Goal: Task Accomplishment & Management: Use online tool/utility

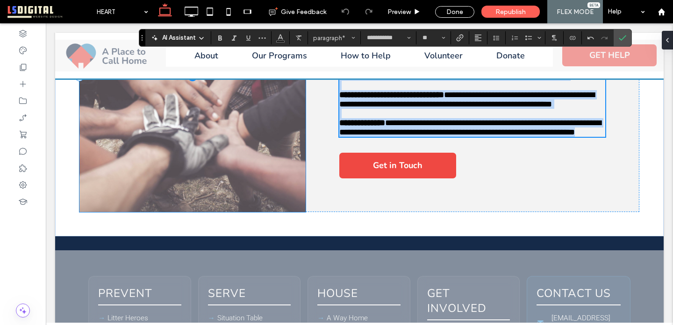
scroll to position [602, 0]
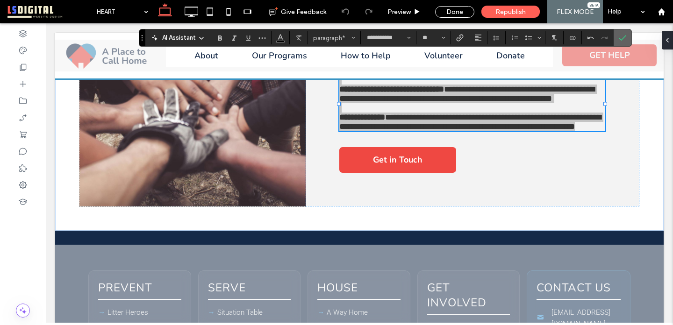
click at [626, 40] on label "Confirm" at bounding box center [622, 37] width 14 height 17
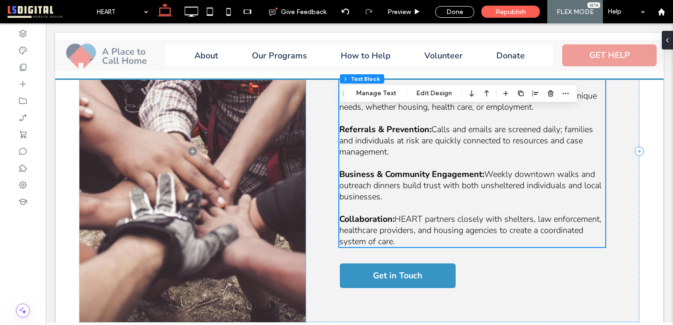
scroll to position [662, 0]
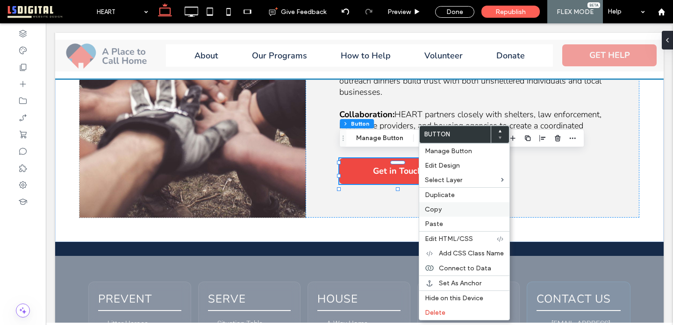
click at [449, 207] on label "Copy" at bounding box center [464, 210] width 79 height 8
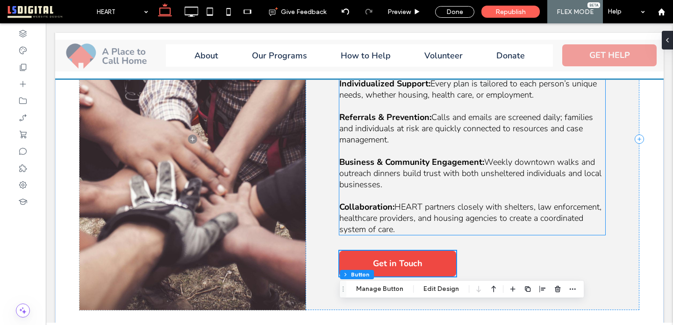
scroll to position [571, 0]
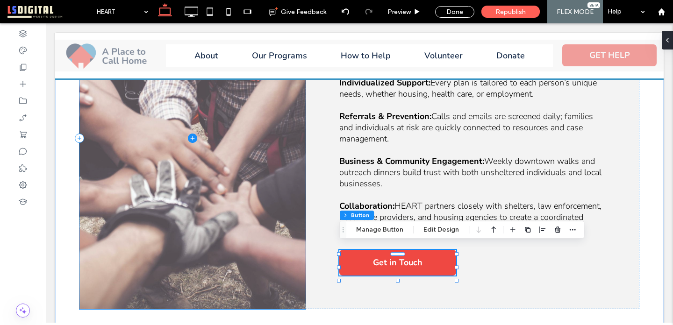
click at [298, 268] on span at bounding box center [192, 138] width 226 height 342
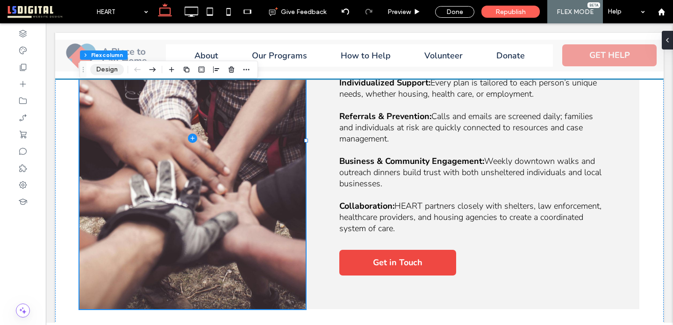
click at [106, 72] on button "Design" at bounding box center [107, 69] width 34 height 11
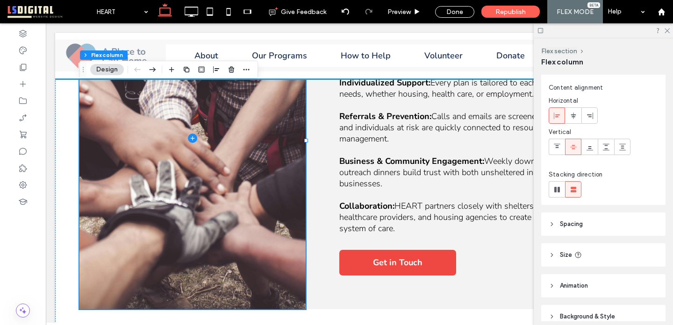
scroll to position [18, 0]
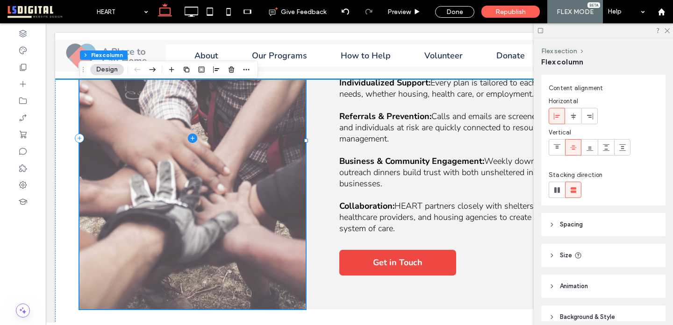
click at [264, 217] on span at bounding box center [192, 138] width 226 height 342
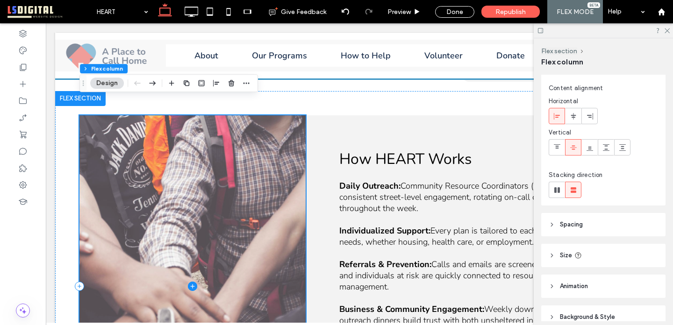
scroll to position [422, 0]
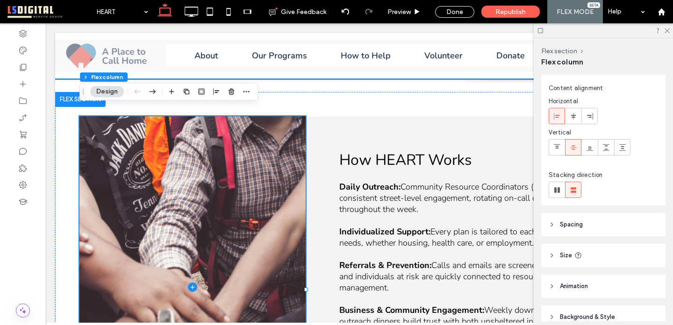
click at [106, 87] on button "Design" at bounding box center [107, 91] width 34 height 11
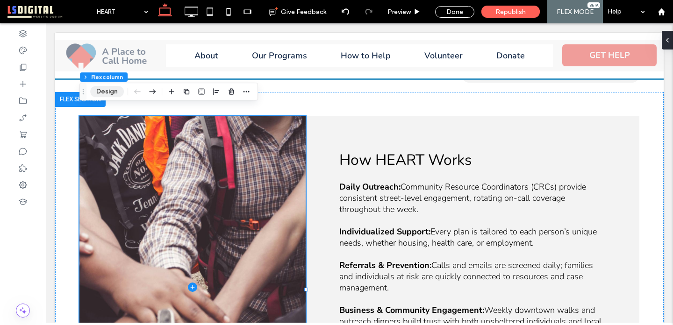
click at [109, 92] on button "Design" at bounding box center [107, 91] width 34 height 11
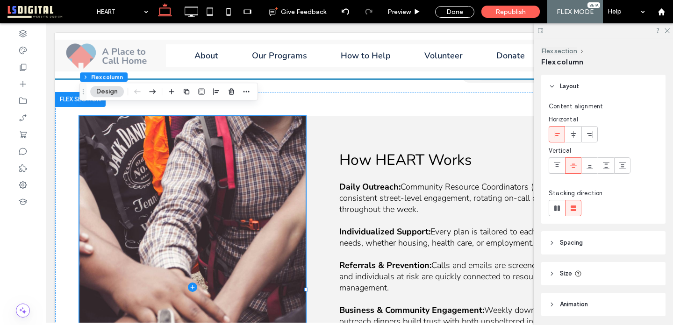
scroll to position [63, 0]
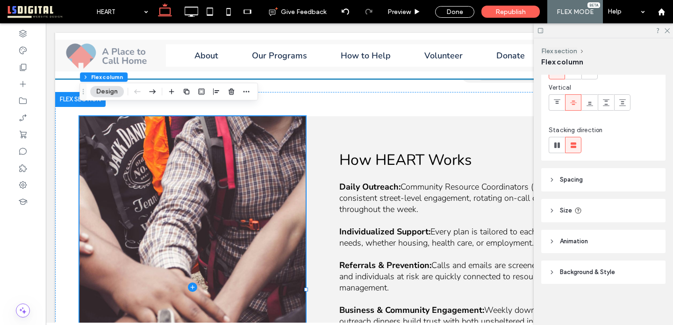
click at [597, 276] on span "Background & Style" at bounding box center [587, 272] width 55 height 9
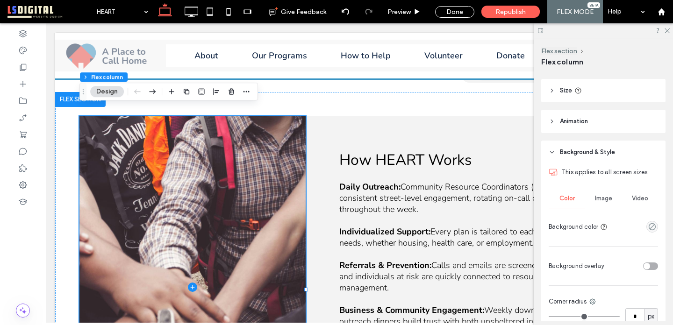
scroll to position [186, 0]
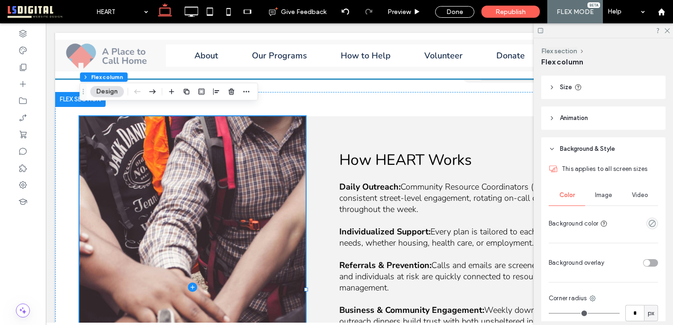
click at [607, 192] on span "Image" at bounding box center [603, 195] width 17 height 7
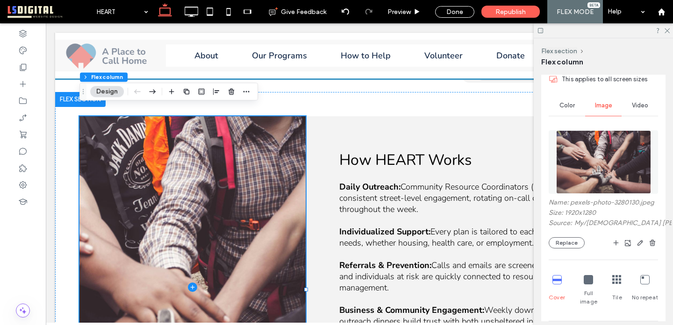
scroll to position [306, 0]
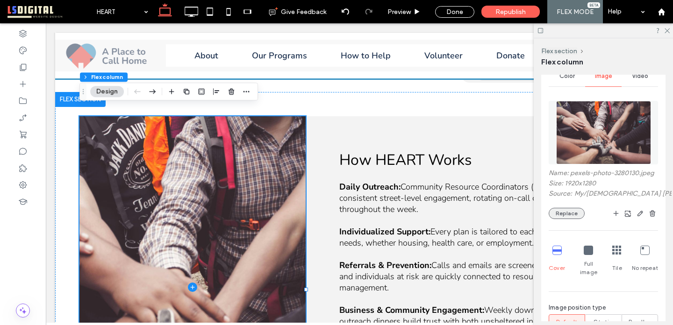
click at [566, 213] on button "Replace" at bounding box center [567, 213] width 36 height 11
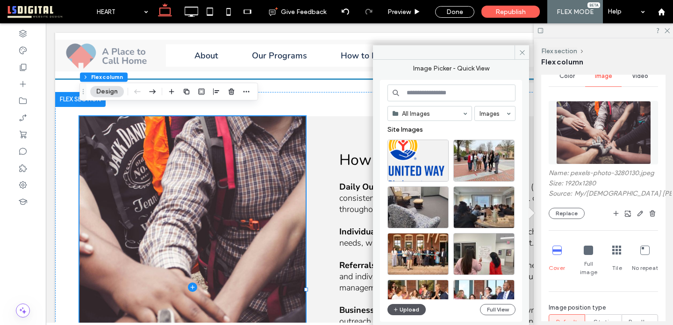
click at [414, 308] on button "Upload" at bounding box center [406, 309] width 38 height 11
click at [360, 150] on span "How HEART Works" at bounding box center [405, 160] width 132 height 20
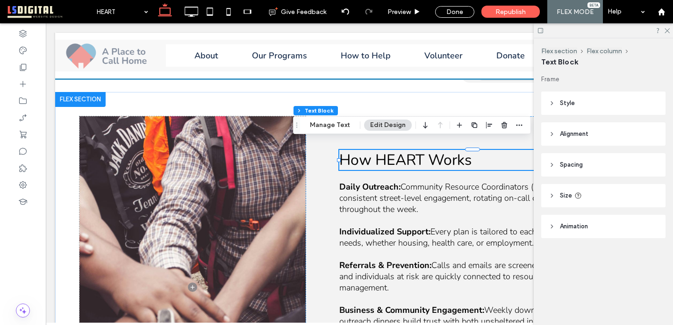
click at [361, 154] on span "How HEART Works" at bounding box center [405, 160] width 132 height 20
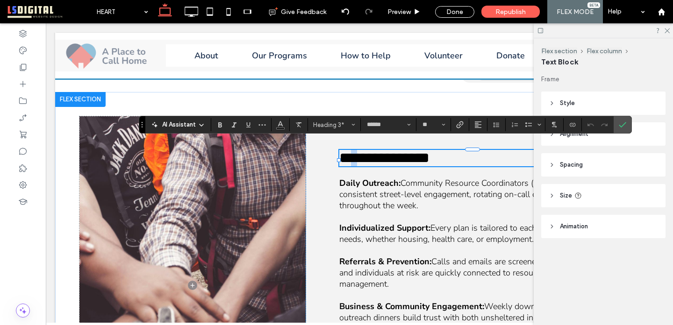
drag, startPoint x: 361, startPoint y: 154, endPoint x: 372, endPoint y: 155, distance: 11.3
click at [372, 155] on span "**********" at bounding box center [384, 157] width 90 height 15
click at [666, 31] on icon at bounding box center [667, 30] width 6 height 6
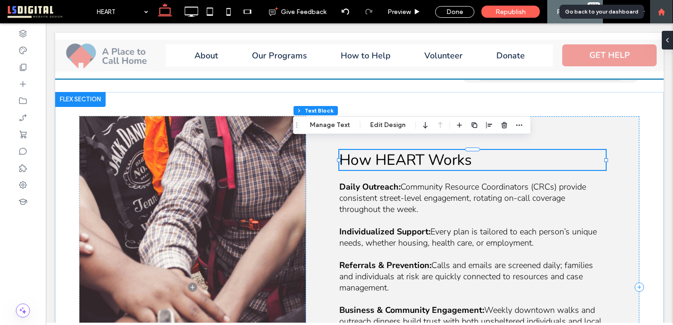
click at [661, 9] on use at bounding box center [661, 11] width 7 height 7
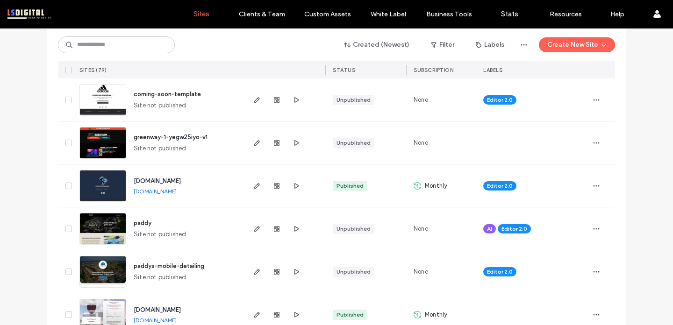
scroll to position [128, 0]
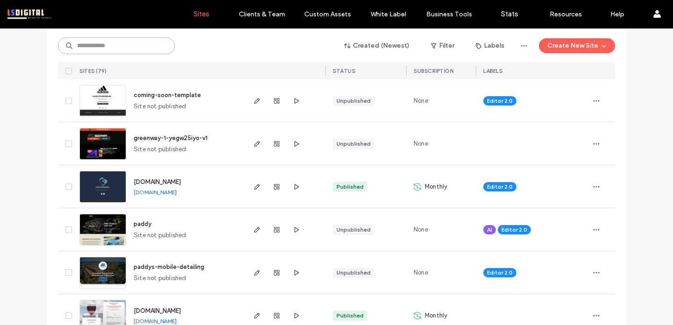
click at [140, 42] on input at bounding box center [116, 45] width 117 height 17
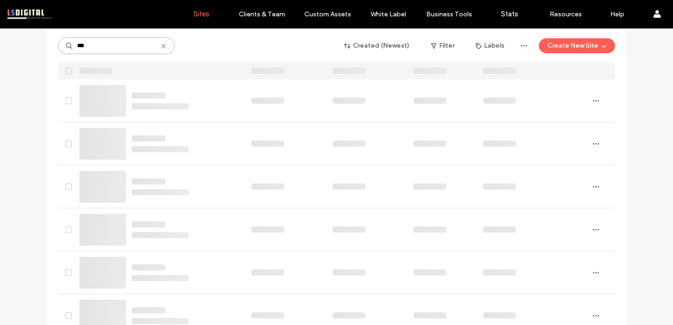
scroll to position [22, 0]
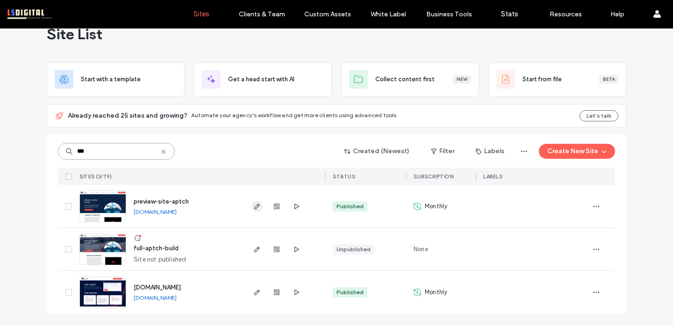
type input "***"
click at [255, 206] on use "button" at bounding box center [257, 207] width 6 height 6
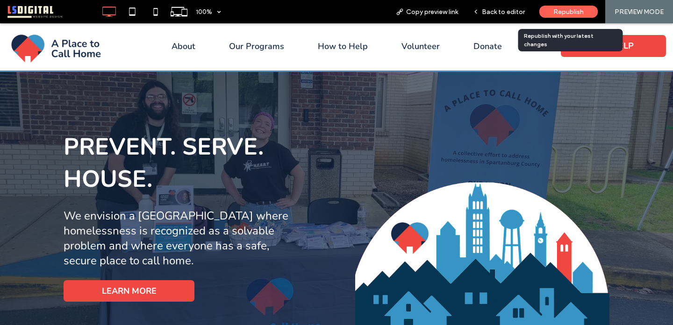
click at [567, 6] on div "Republish" at bounding box center [568, 12] width 58 height 12
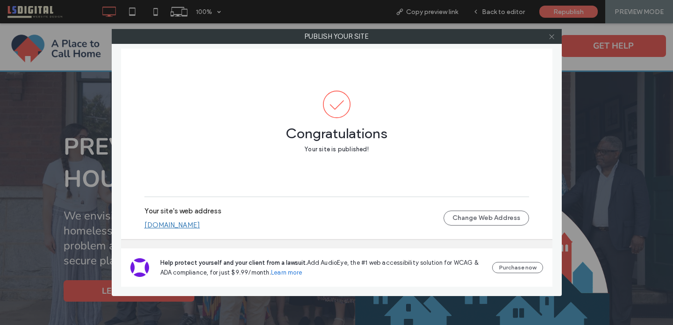
click at [551, 36] on use at bounding box center [551, 36] width 5 height 5
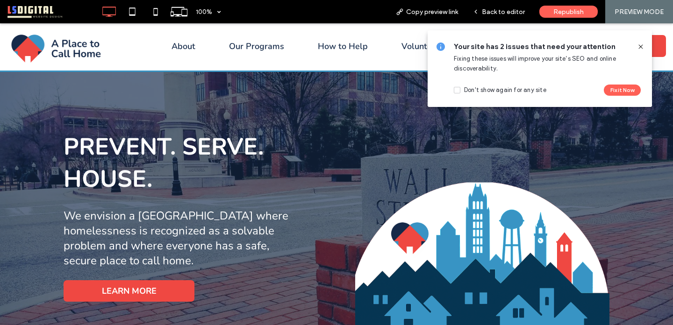
drag, startPoint x: 641, startPoint y: 47, endPoint x: 642, endPoint y: 23, distance: 23.4
click at [641, 47] on icon at bounding box center [640, 46] width 7 height 7
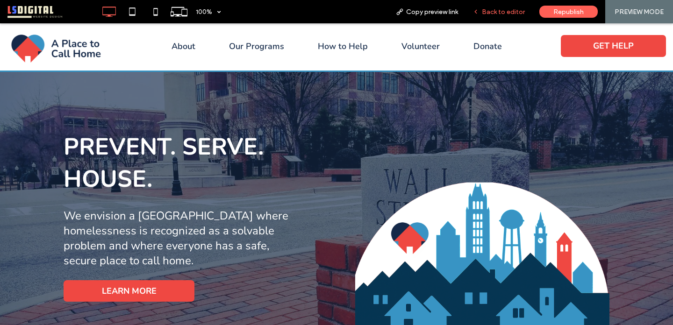
click at [504, 9] on span "Back to editor" at bounding box center [503, 12] width 43 height 8
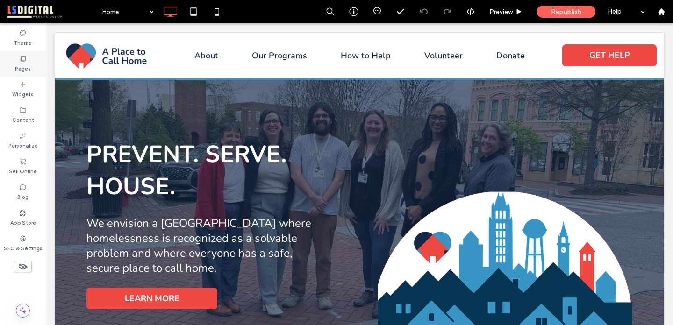
click at [15, 61] on div "Pages" at bounding box center [23, 64] width 46 height 26
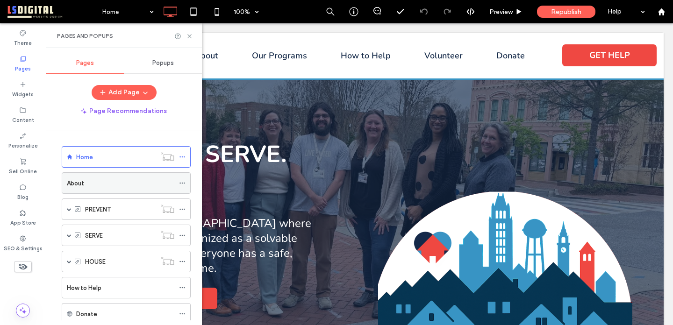
click at [143, 184] on div "About" at bounding box center [120, 184] width 107 height 10
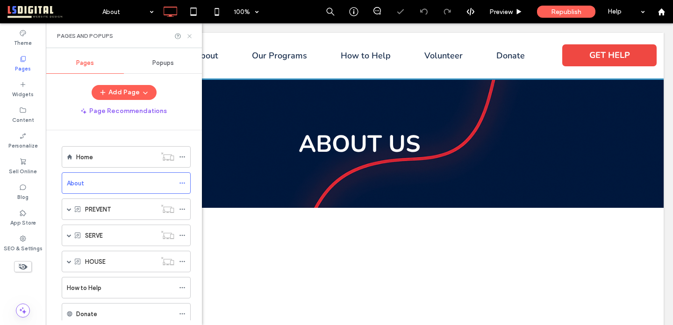
click at [188, 36] on icon at bounding box center [189, 36] width 7 height 7
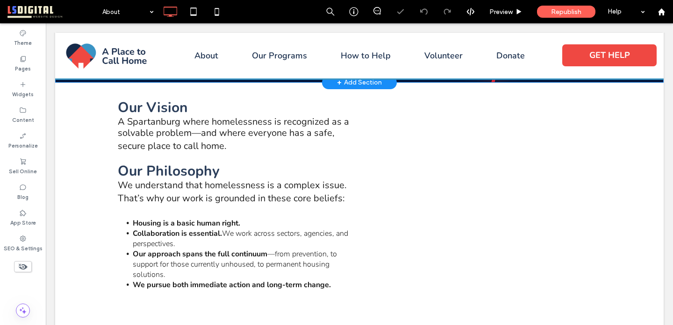
scroll to position [126, 0]
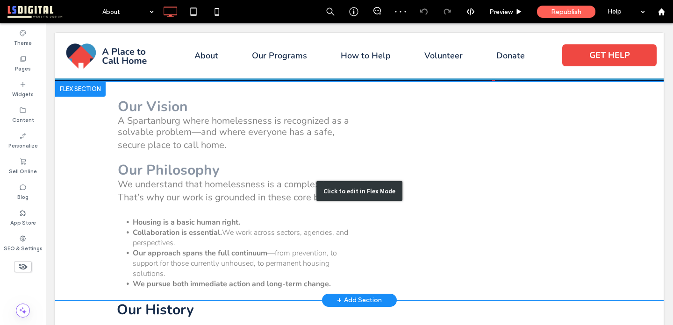
click at [474, 176] on div "Click to edit in Flex Mode" at bounding box center [359, 191] width 608 height 219
click at [475, 176] on img at bounding box center [503, 199] width 257 height 174
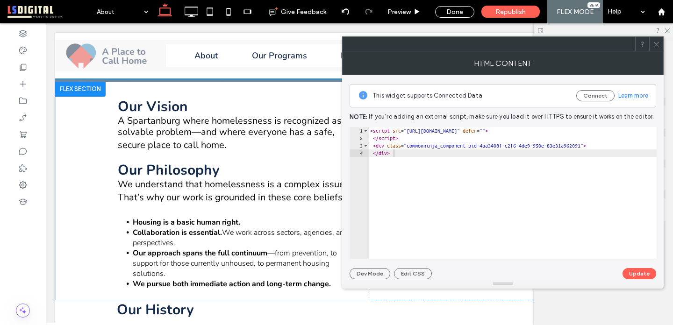
click at [655, 47] on icon at bounding box center [656, 44] width 7 height 7
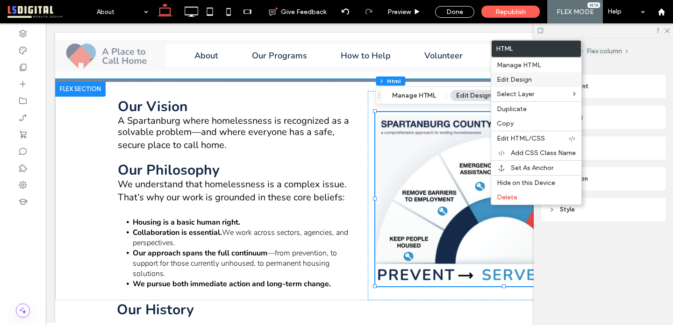
click at [523, 79] on span "Edit Design" at bounding box center [514, 80] width 35 height 8
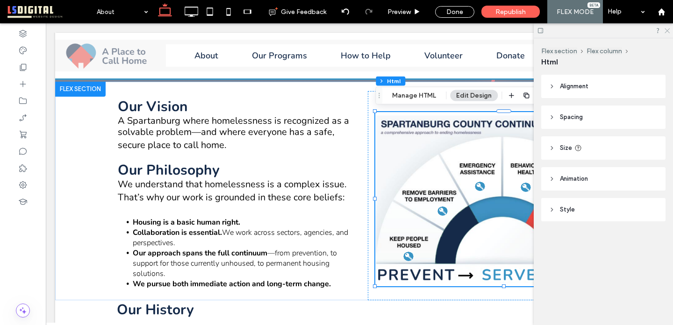
click at [667, 29] on icon at bounding box center [667, 30] width 6 height 6
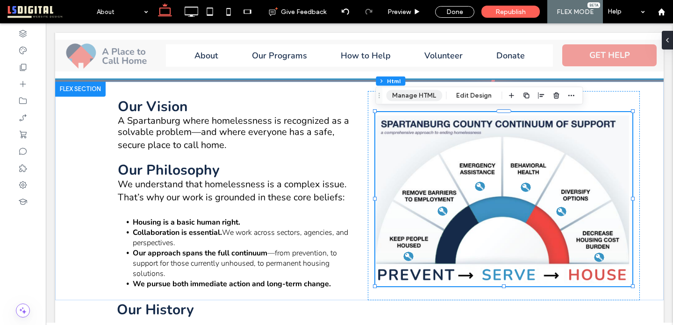
click at [413, 94] on button "Manage HTML" at bounding box center [414, 95] width 56 height 11
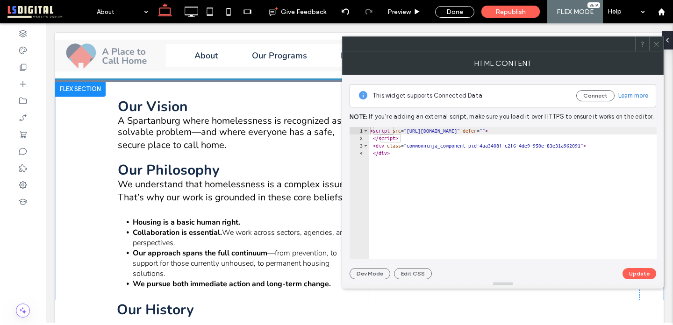
click at [655, 44] on icon at bounding box center [656, 44] width 7 height 7
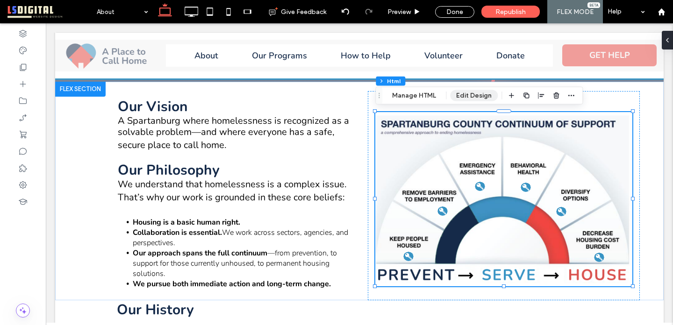
click at [465, 94] on button "Edit Design" at bounding box center [474, 95] width 48 height 11
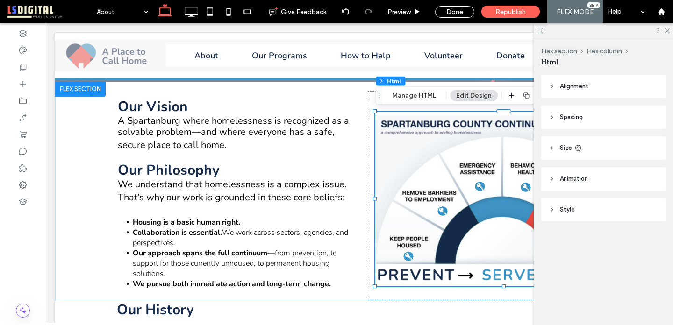
click at [600, 178] on header "Animation" at bounding box center [603, 178] width 124 height 23
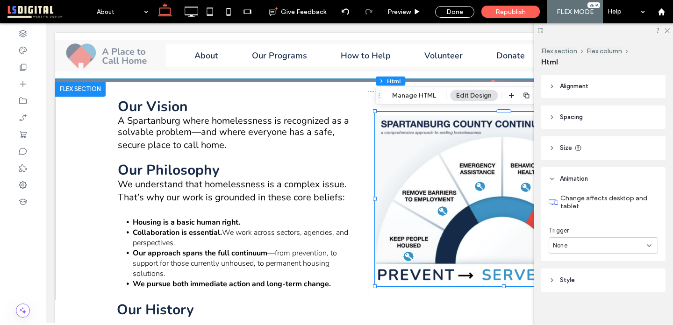
scroll to position [8, 0]
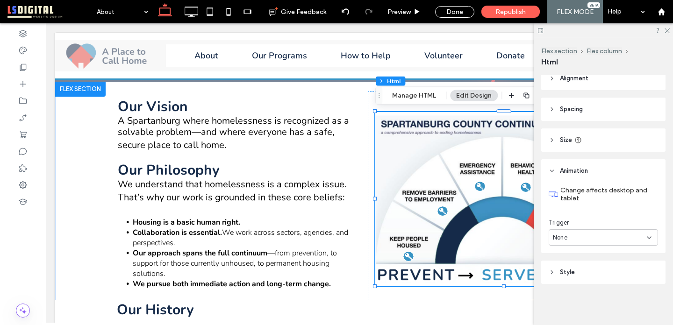
click at [612, 240] on div "None" at bounding box center [600, 237] width 94 height 9
click at [616, 270] on div "Entrance" at bounding box center [603, 270] width 108 height 16
click at [616, 276] on div "None" at bounding box center [600, 276] width 94 height 9
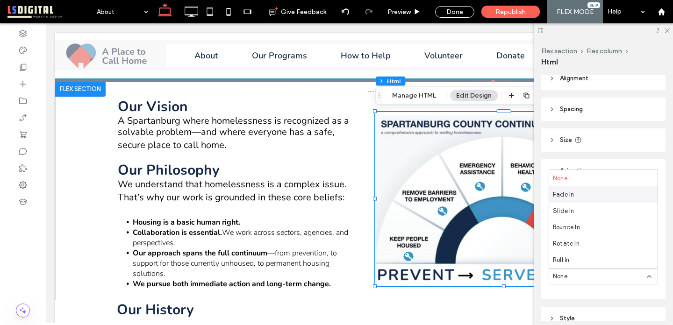
click at [602, 195] on div "Fade In" at bounding box center [603, 194] width 108 height 16
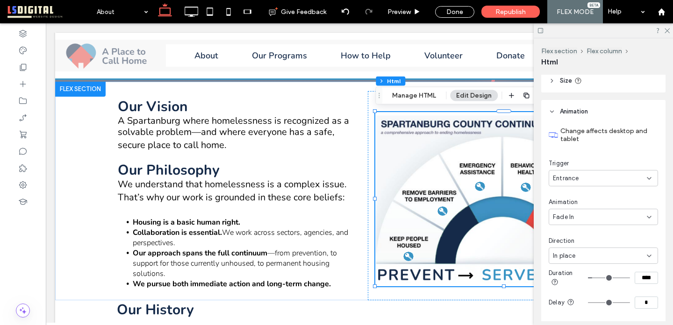
scroll to position [67, 0]
click at [601, 261] on div "In place" at bounding box center [600, 256] width 94 height 9
click at [592, 176] on div "In place" at bounding box center [603, 174] width 108 height 16
click at [601, 224] on div "Fade In" at bounding box center [603, 217] width 109 height 16
click at [611, 215] on div "Fade In" at bounding box center [600, 217] width 94 height 9
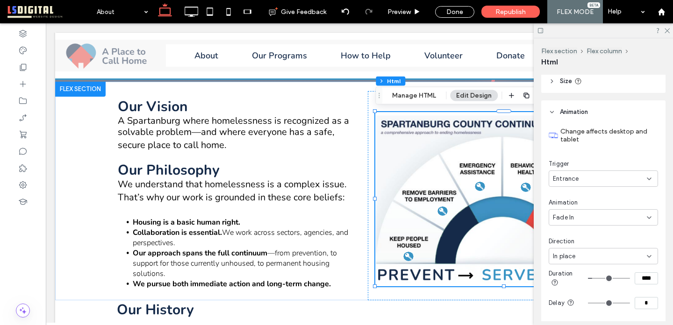
click at [611, 215] on div "Fade In" at bounding box center [600, 217] width 94 height 9
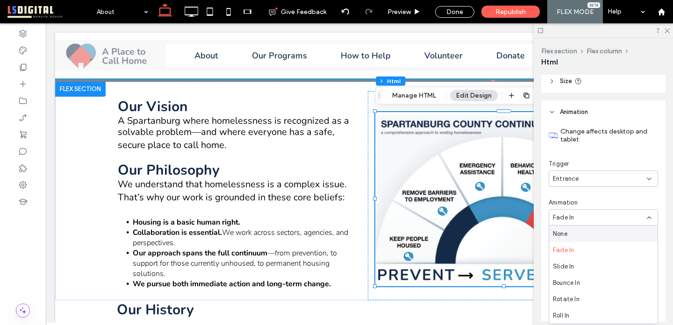
click at [617, 199] on div "Animation" at bounding box center [603, 202] width 109 height 9
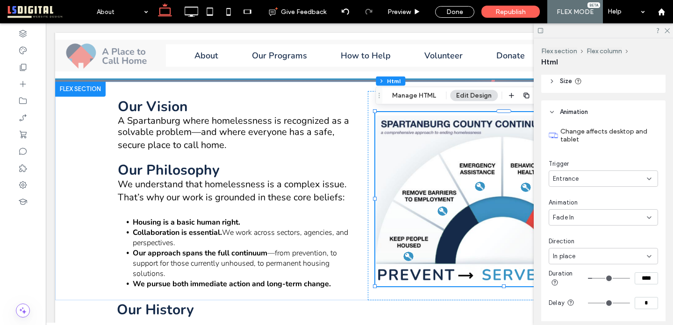
scroll to position [103, 0]
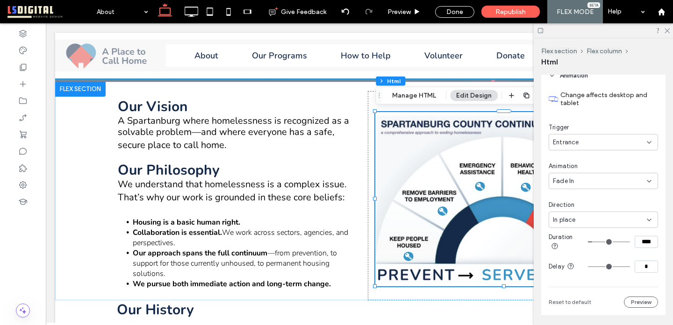
click at [626, 224] on div "In place" at bounding box center [603, 220] width 109 height 16
click at [607, 252] on div "From right" at bounding box center [603, 252] width 108 height 16
click at [610, 221] on div "From right" at bounding box center [600, 219] width 94 height 9
click at [602, 236] on div "In place" at bounding box center [603, 236] width 108 height 16
click at [667, 29] on icon at bounding box center [667, 30] width 6 height 6
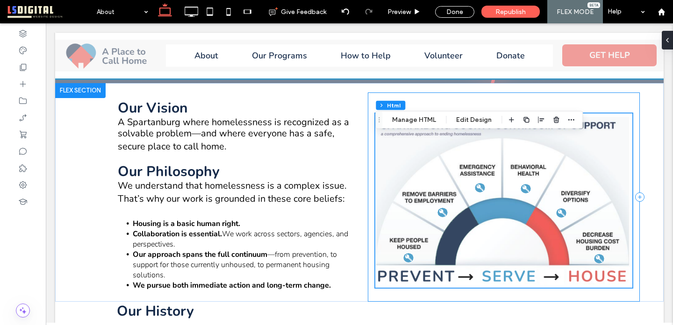
scroll to position [59, 0]
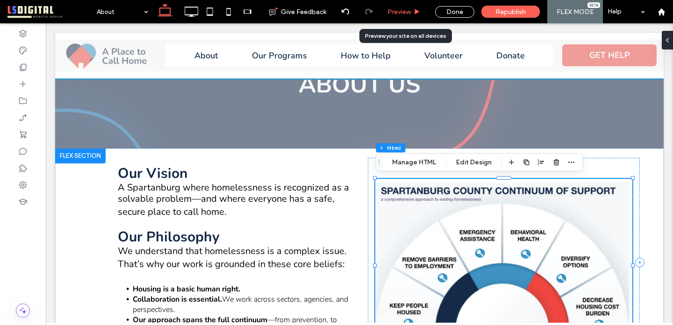
click at [406, 13] on span "Preview" at bounding box center [398, 12] width 23 height 8
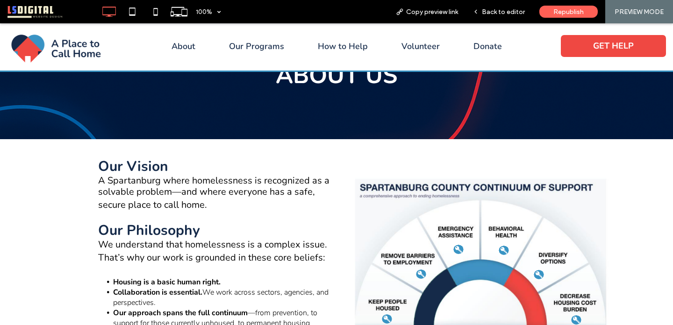
scroll to position [60, 0]
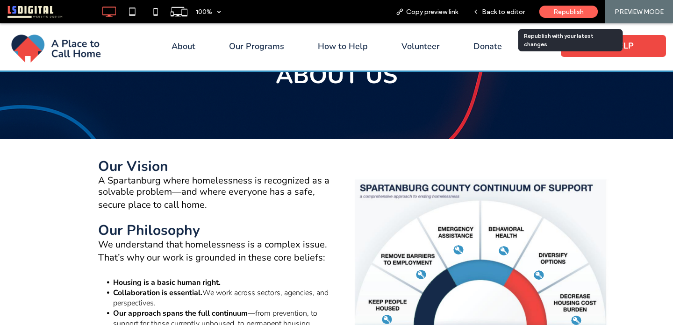
click at [570, 15] on span "Republish" at bounding box center [568, 12] width 30 height 8
